Goal: Task Accomplishment & Management: Manage account settings

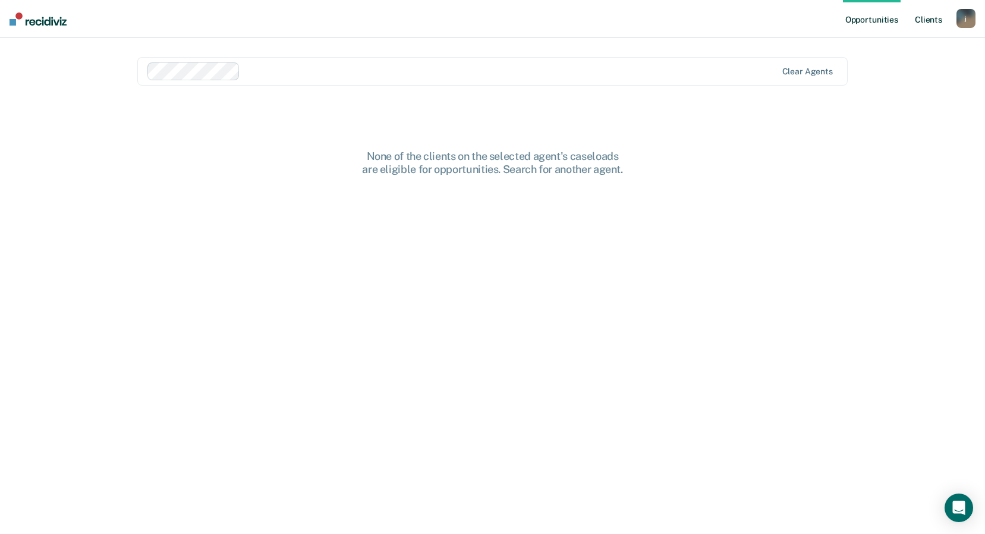
click at [920, 20] on link "Client s" at bounding box center [929, 19] width 32 height 38
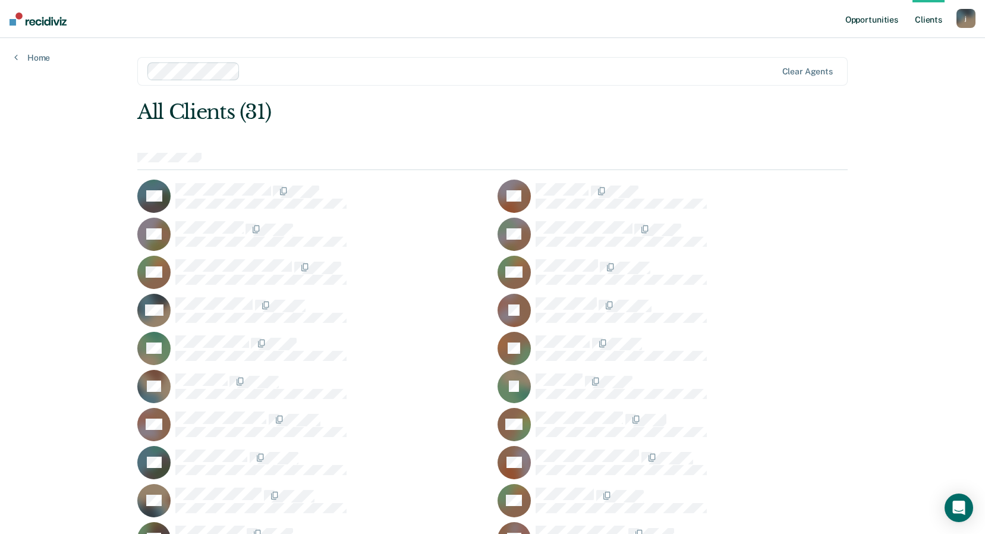
click at [891, 12] on link "Opportunities" at bounding box center [872, 19] width 58 height 38
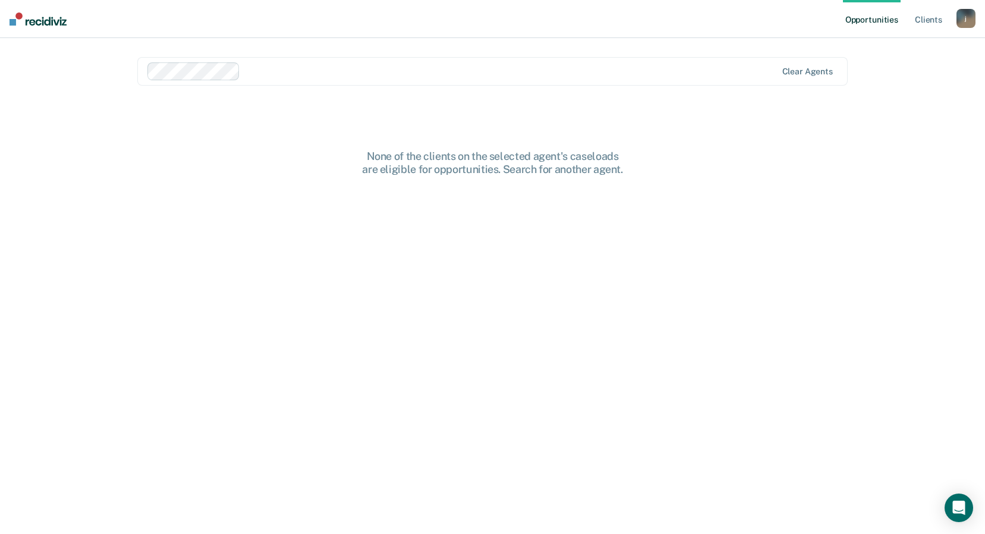
click at [43, 17] on img at bounding box center [38, 18] width 57 height 13
click at [971, 32] on div "Opportunities Client s [PERSON_NAME][EMAIL_ADDRESS][DOMAIN_NAME] j Profile How …" at bounding box center [909, 19] width 133 height 38
click at [969, 11] on div "j" at bounding box center [965, 18] width 19 height 19
click at [895, 83] on div "Profile How it works Log Out" at bounding box center [918, 63] width 115 height 58
click at [889, 80] on link "Log Out" at bounding box center [918, 78] width 96 height 10
